Goal: Information Seeking & Learning: Compare options

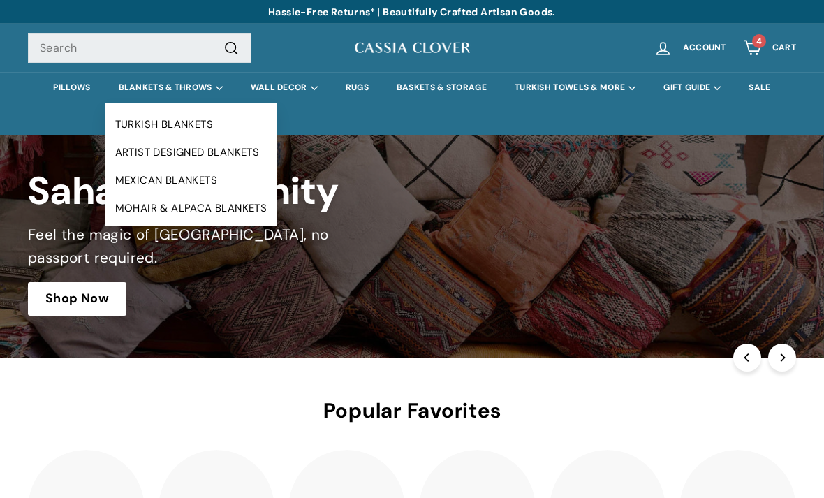
click at [174, 124] on link "TURKISH BLANKETS" at bounding box center [191, 124] width 173 height 28
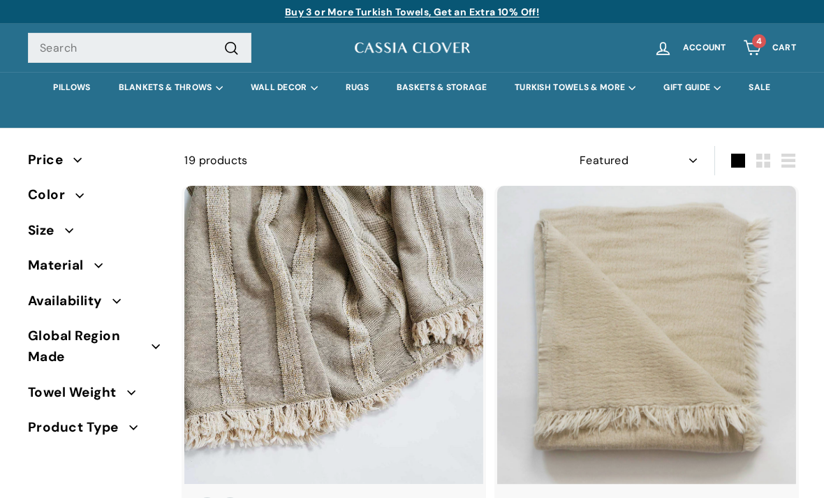
select select "manual"
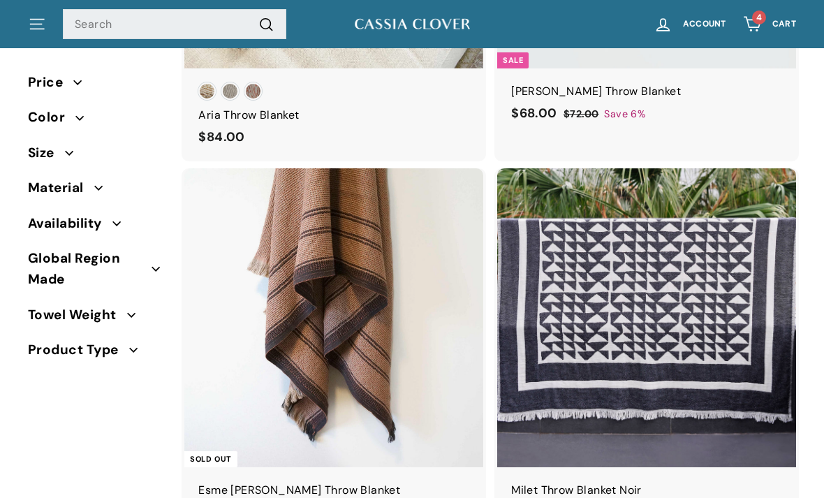
scroll to position [815, 0]
click at [758, 293] on img at bounding box center [646, 317] width 299 height 299
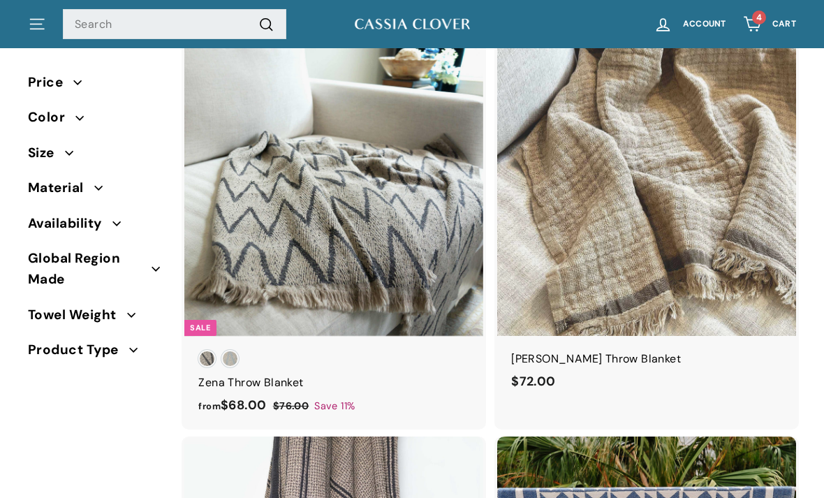
scroll to position [1720, 0]
click at [737, 276] on img at bounding box center [646, 186] width 299 height 299
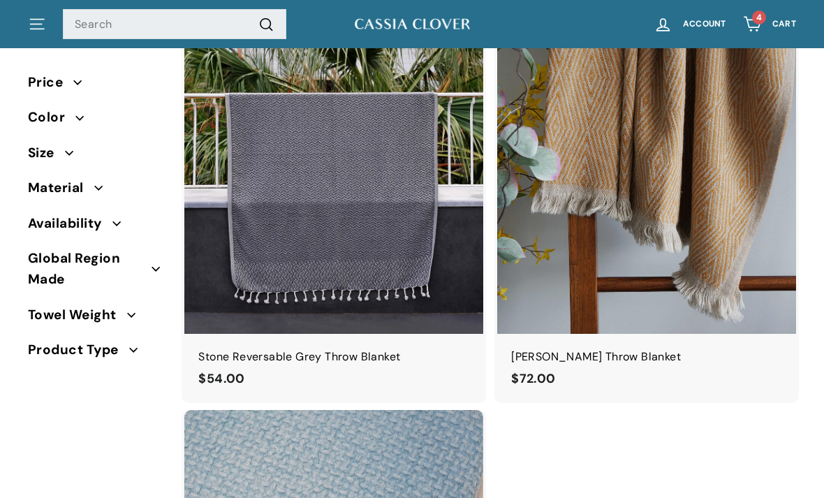
scroll to position [3247, 0]
click at [434, 263] on img at bounding box center [333, 184] width 299 height 299
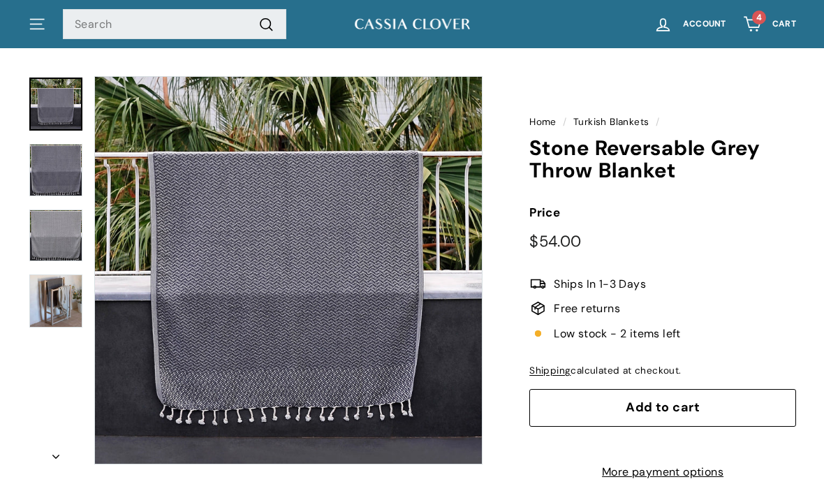
scroll to position [50, 0]
